Goal: Find specific page/section: Find specific page/section

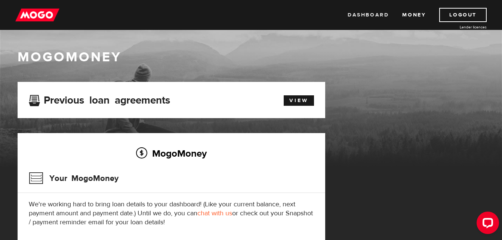
click at [355, 14] on link "Dashboard" at bounding box center [367, 15] width 41 height 14
click at [419, 15] on link "Money" at bounding box center [414, 15] width 24 height 14
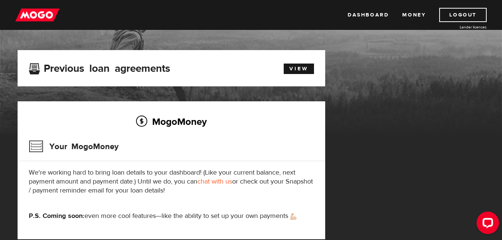
scroll to position [26, 0]
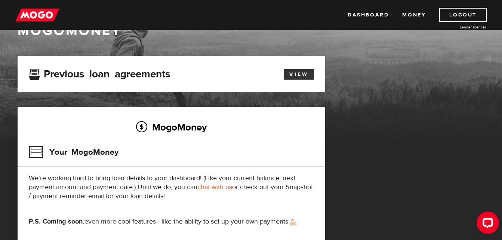
click at [295, 72] on link "View" at bounding box center [299, 74] width 30 height 10
